Goal: Task Accomplishment & Management: Manage account settings

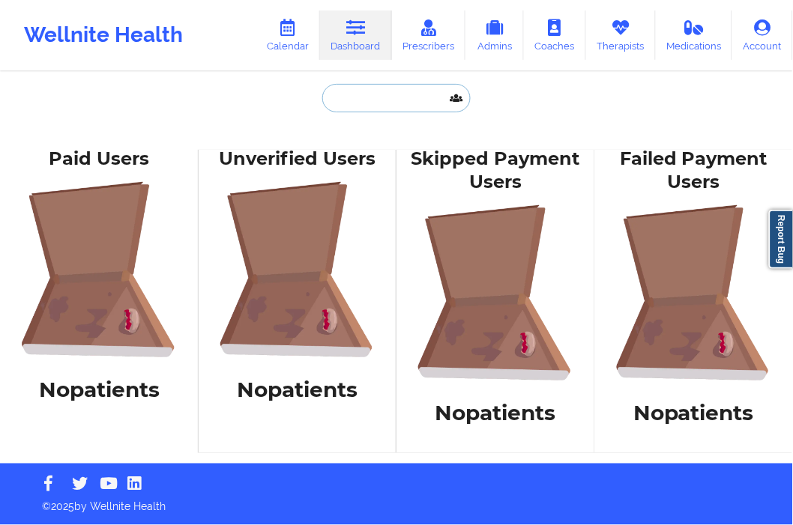
click at [358, 100] on input "text" at bounding box center [396, 98] width 148 height 28
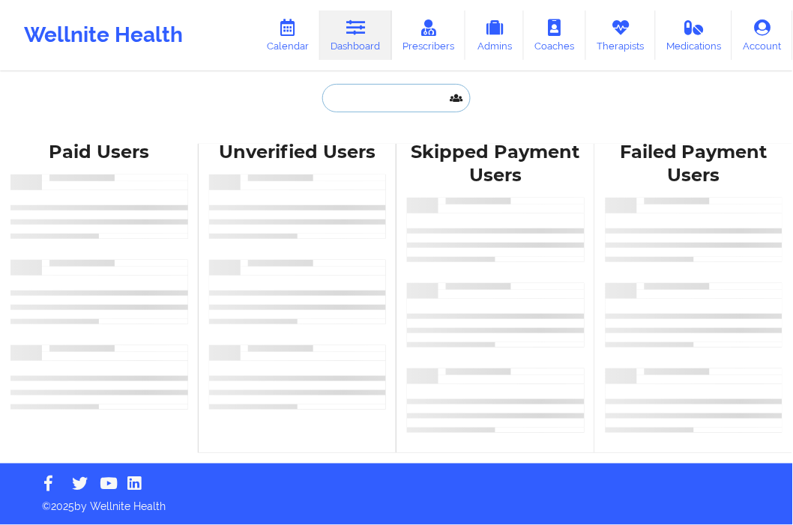
click at [335, 105] on input "text" at bounding box center [396, 98] width 148 height 28
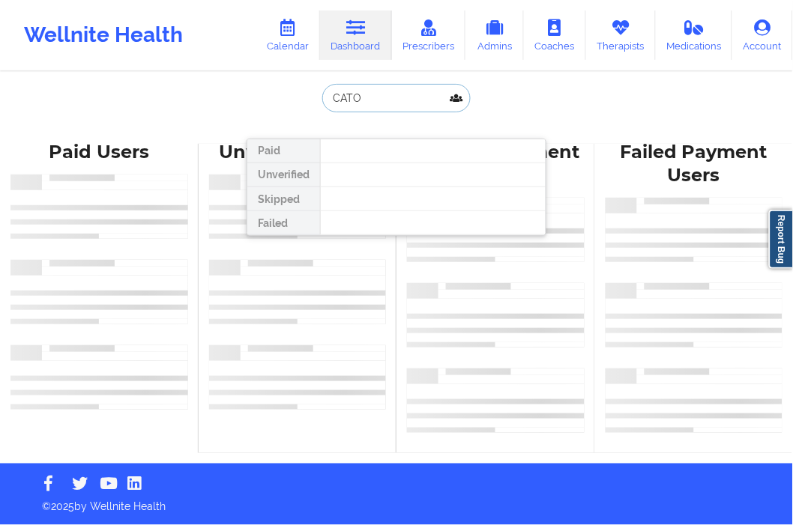
type input "CATOE"
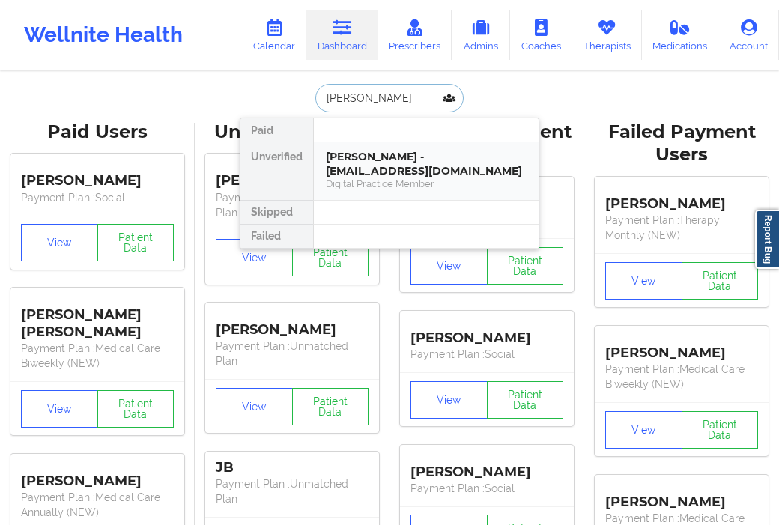
click at [420, 165] on div "Nicholas Catoe - dirkdead183@gmail.com" at bounding box center [426, 164] width 201 height 28
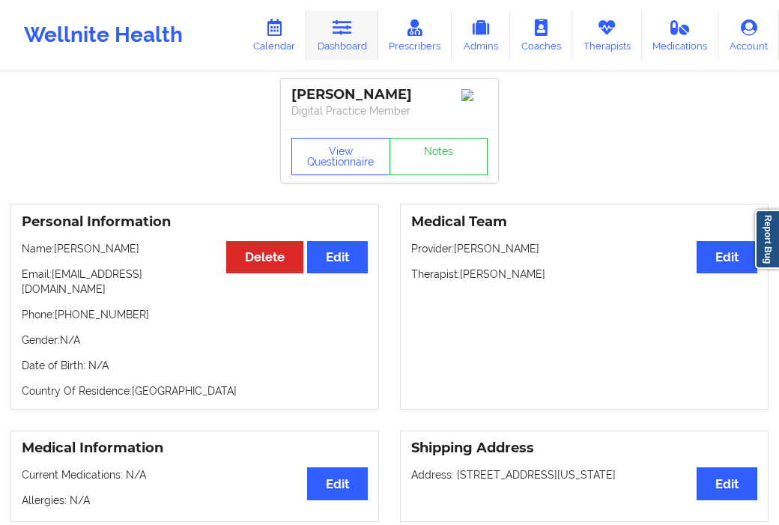
click at [362, 43] on link "Dashboard" at bounding box center [343, 34] width 72 height 49
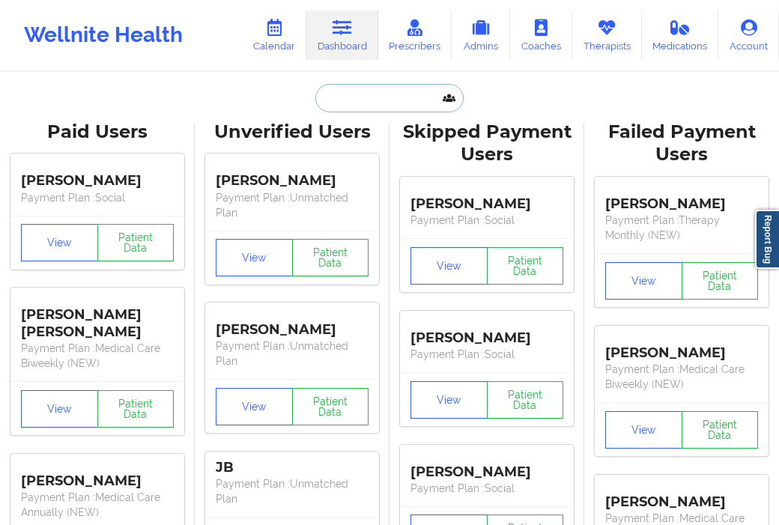
click at [384, 98] on input "text" at bounding box center [390, 98] width 148 height 28
click at [343, 100] on input "text" at bounding box center [390, 98] width 148 height 28
paste input "Eichelberger"
type input "Eichelberger"
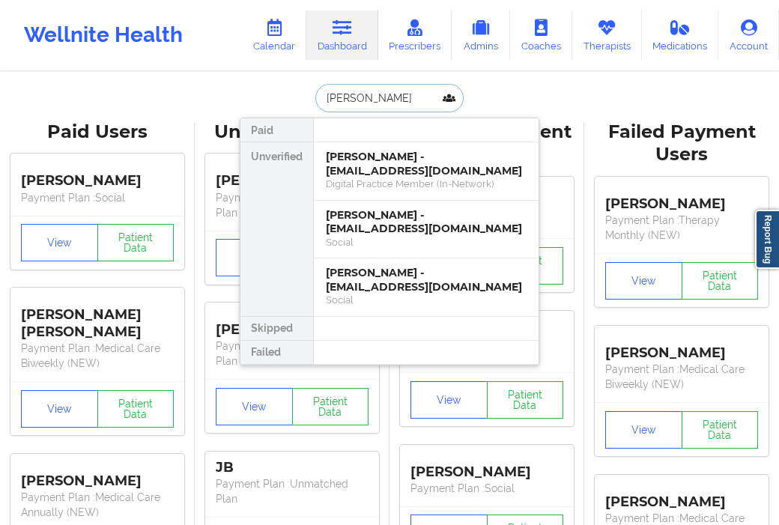
click at [365, 181] on div "Digital Practice Member (In-Network)" at bounding box center [426, 184] width 201 height 13
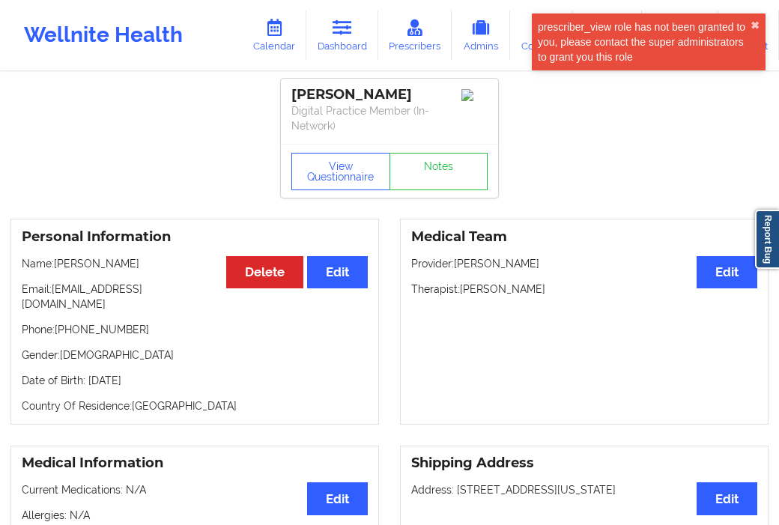
scroll to position [83, 0]
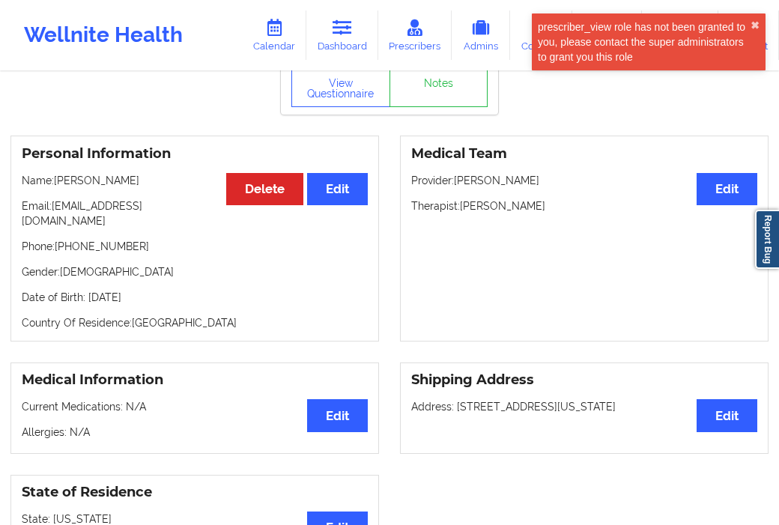
drag, startPoint x: 462, startPoint y: 205, endPoint x: 561, endPoint y: 205, distance: 98.2
click at [561, 205] on p "Therapist: Destiny Sanchez" at bounding box center [584, 206] width 346 height 15
copy p "Destiny Sanchez"
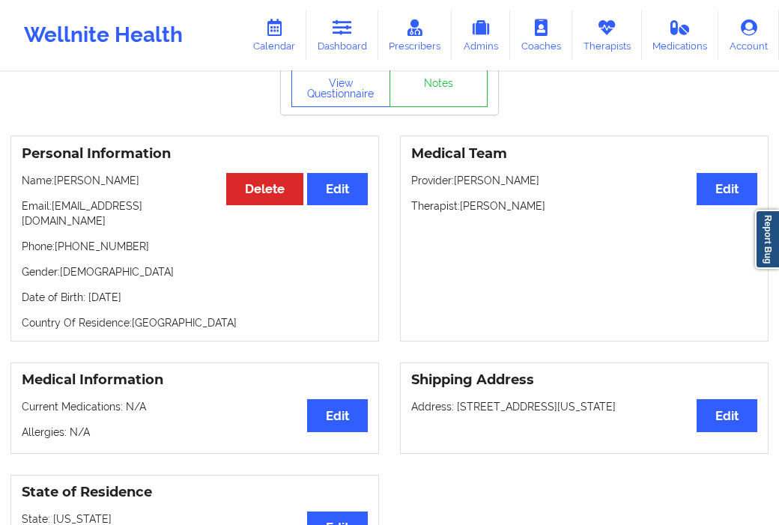
scroll to position [0, 0]
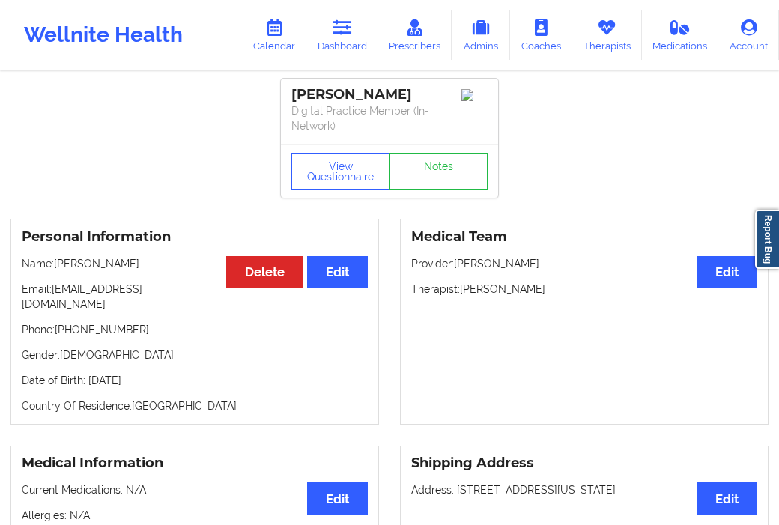
click at [351, 40] on link "Dashboard" at bounding box center [343, 34] width 72 height 49
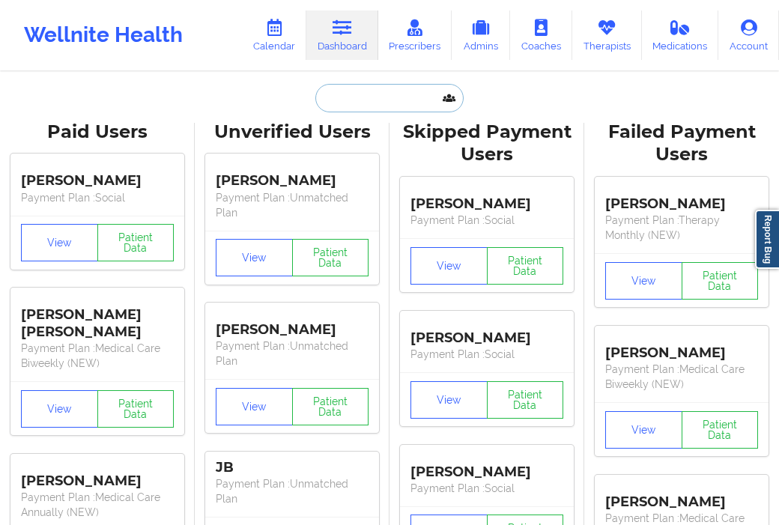
click at [348, 110] on input "text" at bounding box center [390, 98] width 148 height 28
click at [335, 100] on input "THERESA BEYEA" at bounding box center [390, 98] width 148 height 28
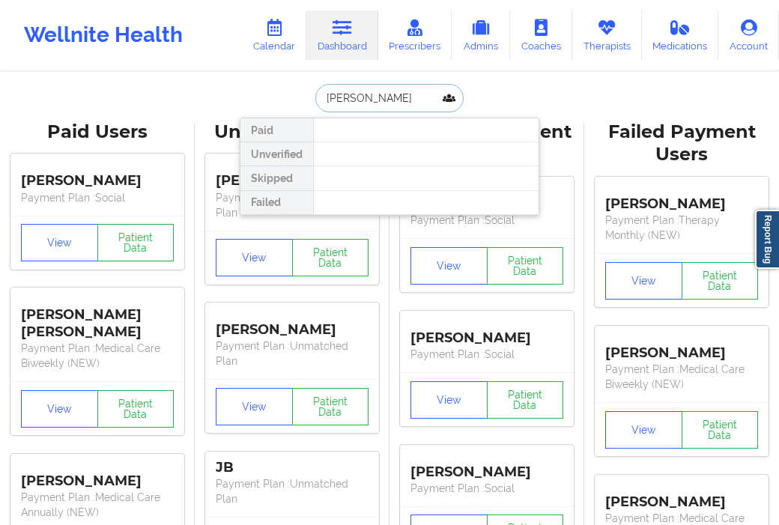
click at [337, 100] on input "THERESA BEYEA" at bounding box center [390, 98] width 148 height 28
type input "TERESA BEYEA"
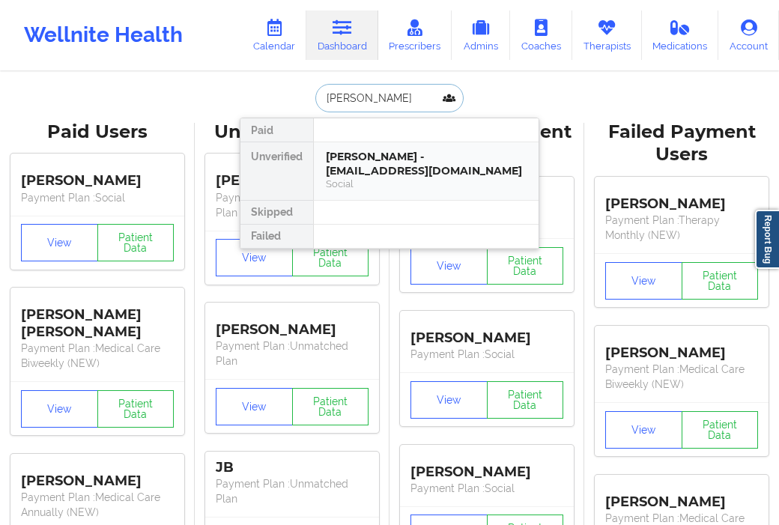
click at [394, 159] on div "Teresa beyea - tbeyea0@gmail.com" at bounding box center [426, 164] width 201 height 28
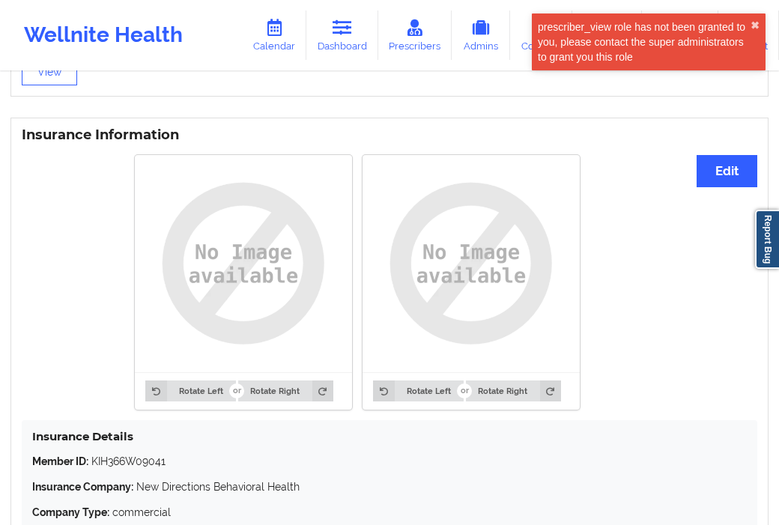
scroll to position [1216, 0]
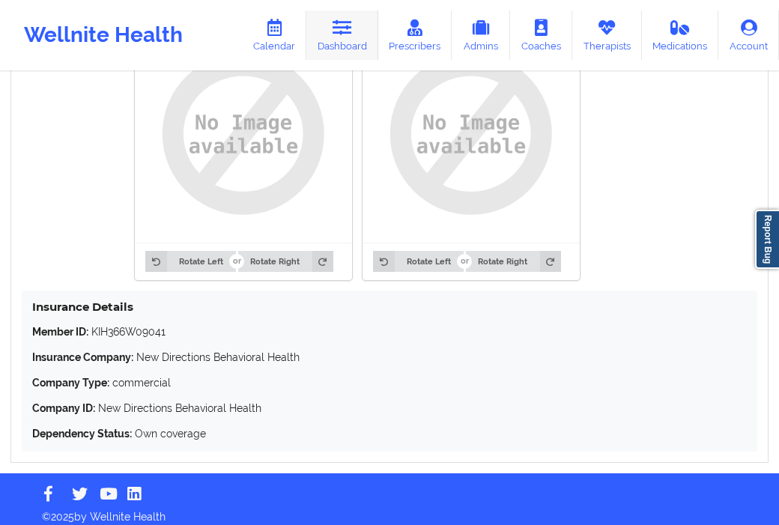
click at [343, 45] on link "Dashboard" at bounding box center [343, 34] width 72 height 49
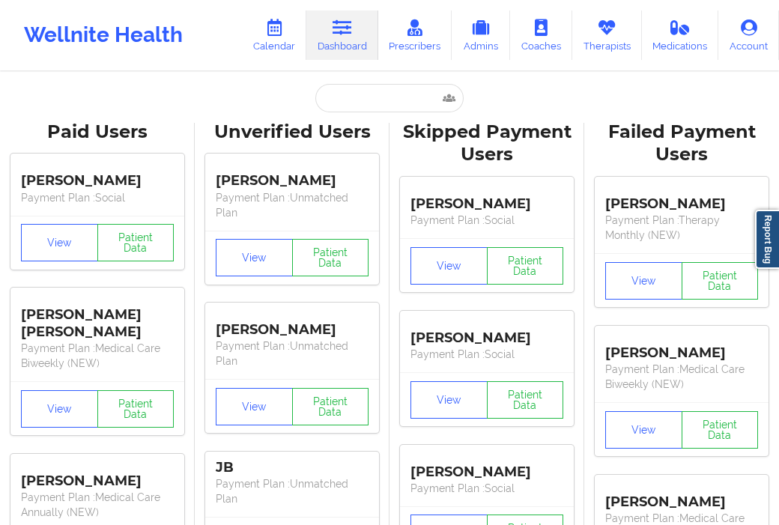
click at [361, 91] on input "text" at bounding box center [390, 98] width 148 height 28
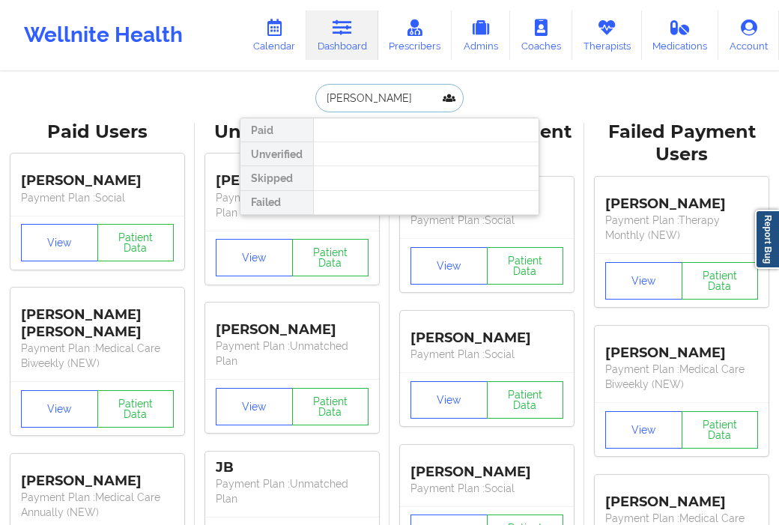
drag, startPoint x: 350, startPoint y: 94, endPoint x: 308, endPoint y: 106, distance: 43.5
click at [308, 106] on div "karen kessle Paid Unverified Skipped Failed" at bounding box center [390, 98] width 300 height 28
click at [327, 97] on input "kessle" at bounding box center [390, 98] width 148 height 28
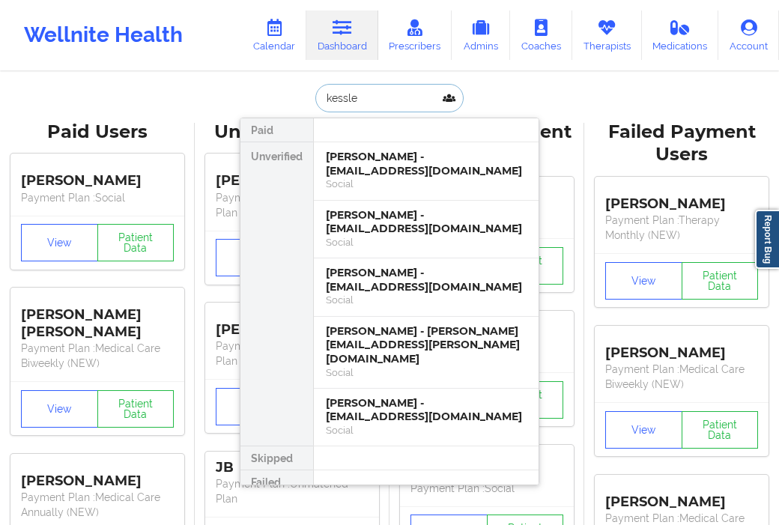
type input "kessle"
click at [380, 151] on div "Karen L Kessler - klkessler@bsu.edu" at bounding box center [426, 164] width 201 height 28
